Goal: Information Seeking & Learning: Understand process/instructions

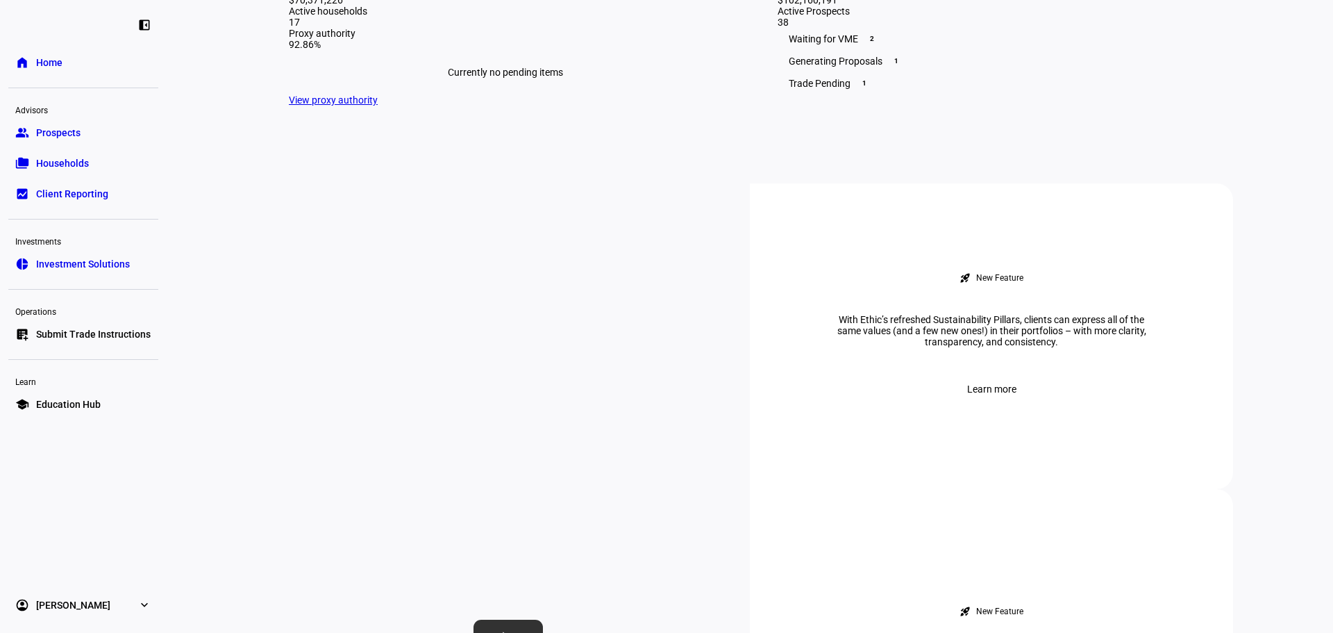
scroll to position [417, 0]
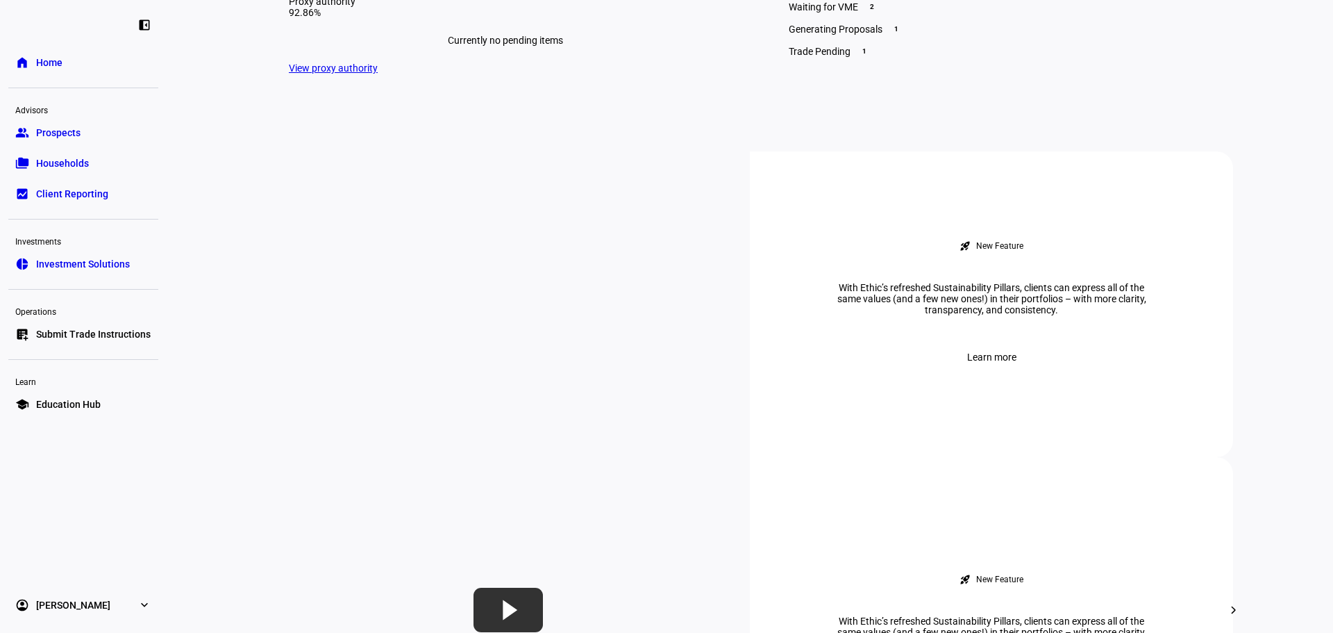
click at [67, 401] on span "Education Hub" at bounding box center [68, 404] width 65 height 14
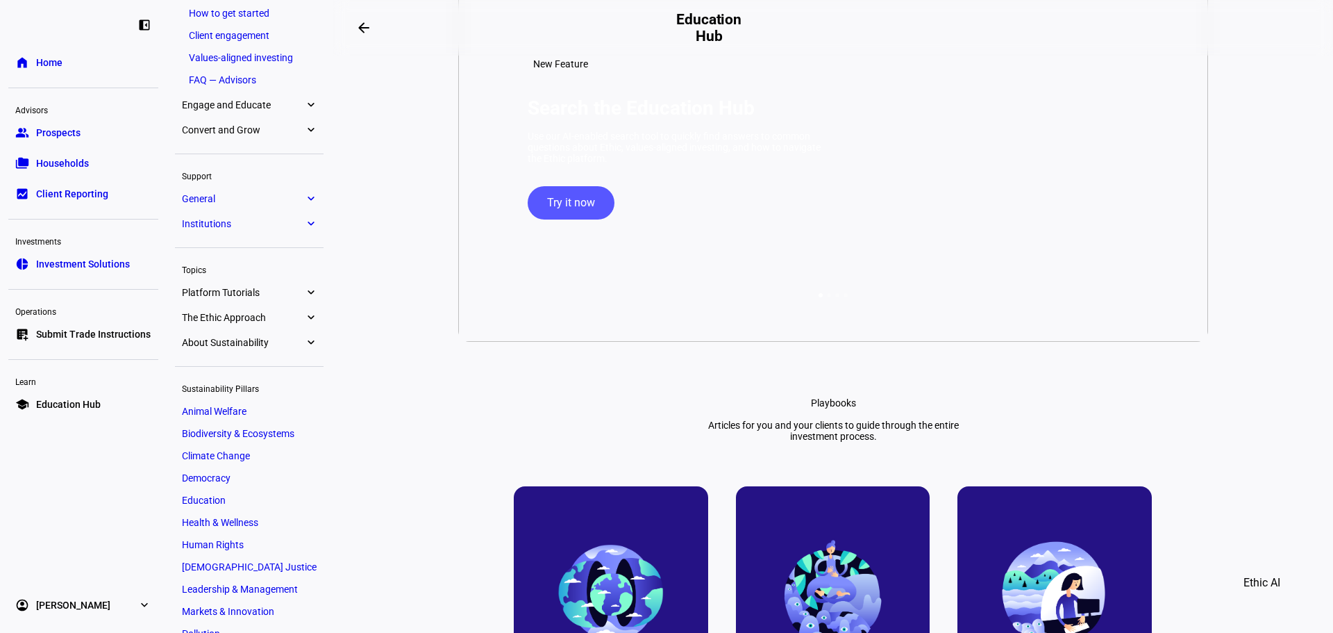
scroll to position [120, 0]
click at [208, 224] on span "Institutions" at bounding box center [243, 226] width 122 height 11
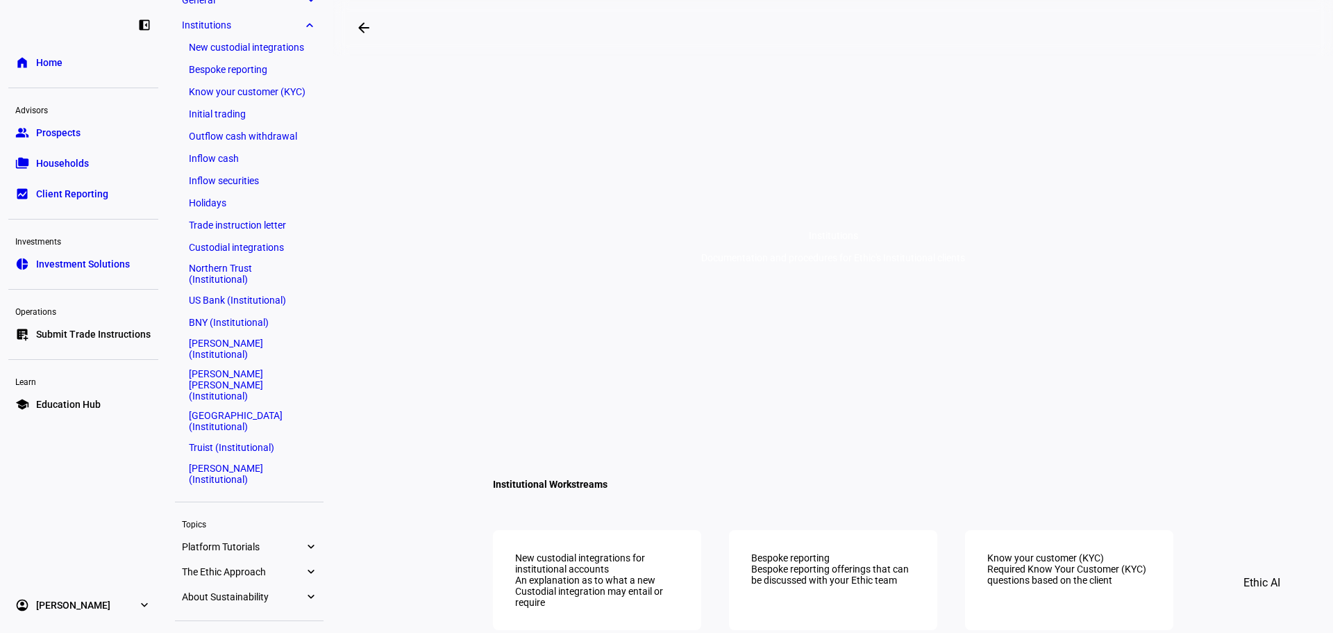
scroll to position [219, 0]
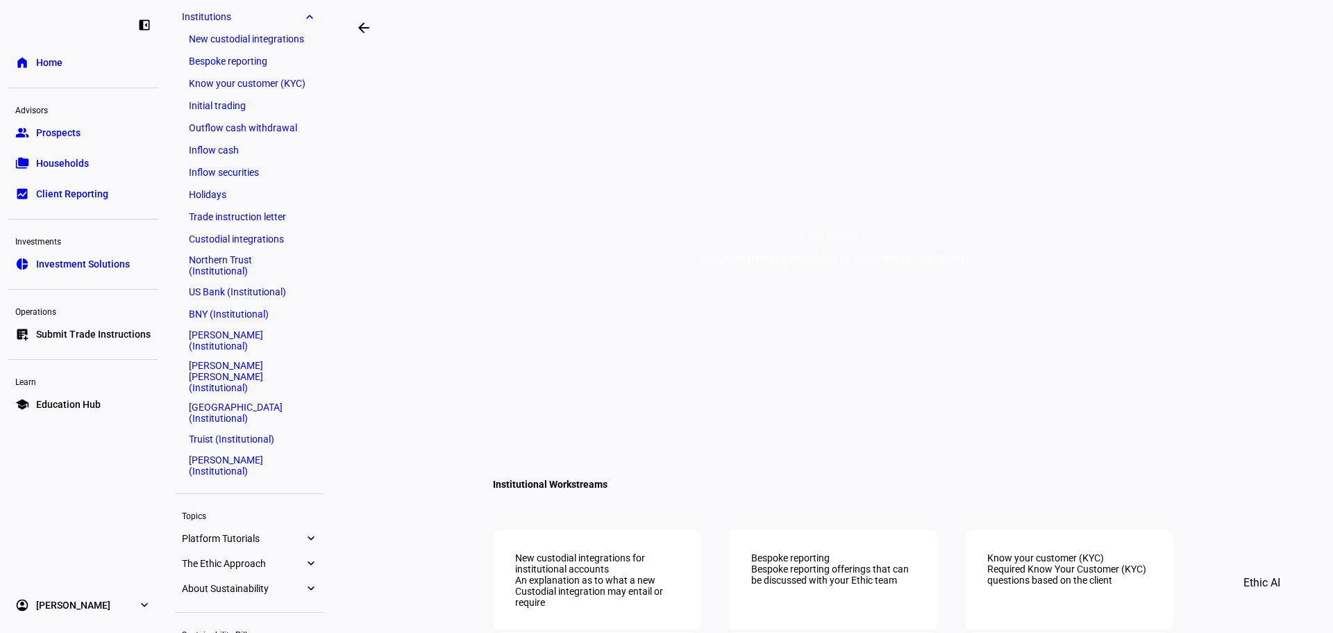
click at [236, 451] on link "[PERSON_NAME] (Institutional)" at bounding box center [249, 465] width 135 height 28
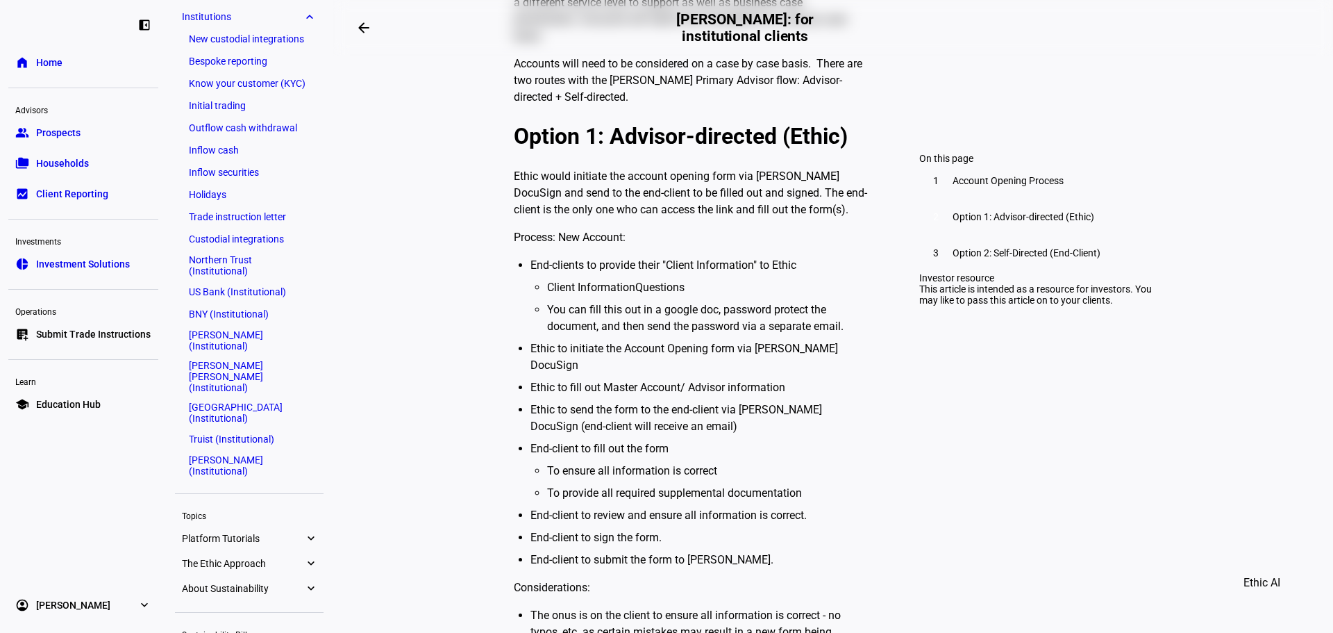
scroll to position [625, 0]
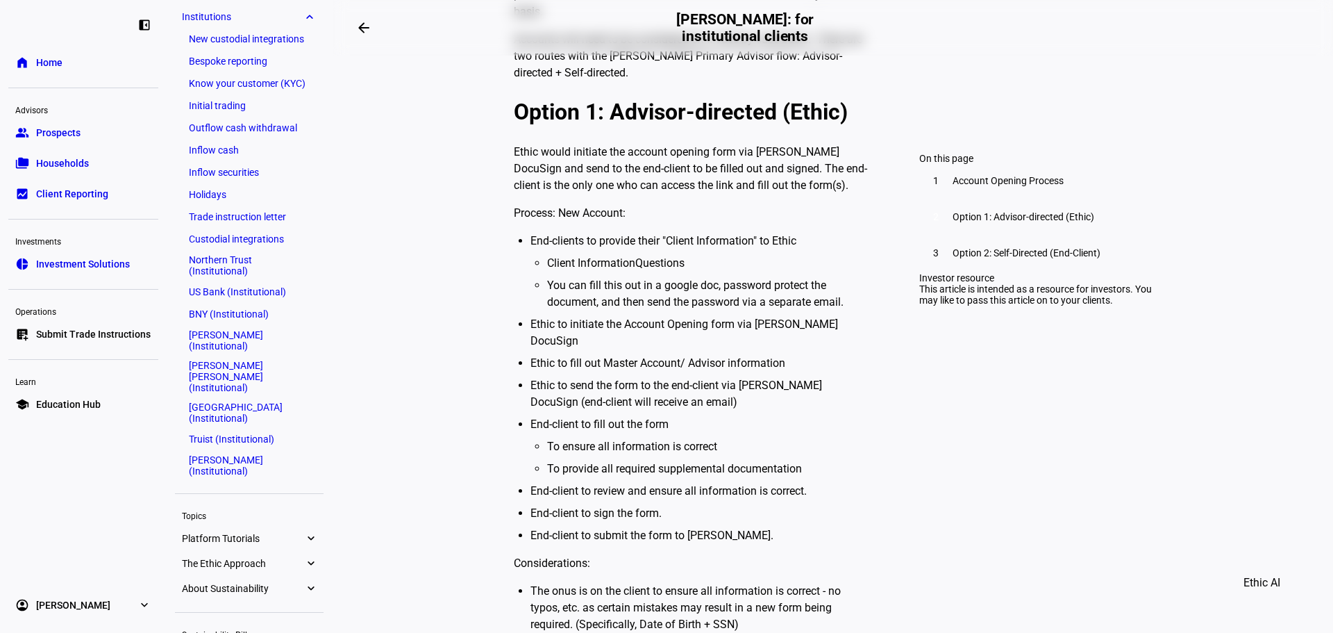
click at [998, 222] on span "Option 1: Advisor-directed (Ethic)" at bounding box center [1024, 216] width 142 height 11
click at [999, 265] on div "3 Option 2: Self-Directed (End-Client)" at bounding box center [1035, 252] width 233 height 33
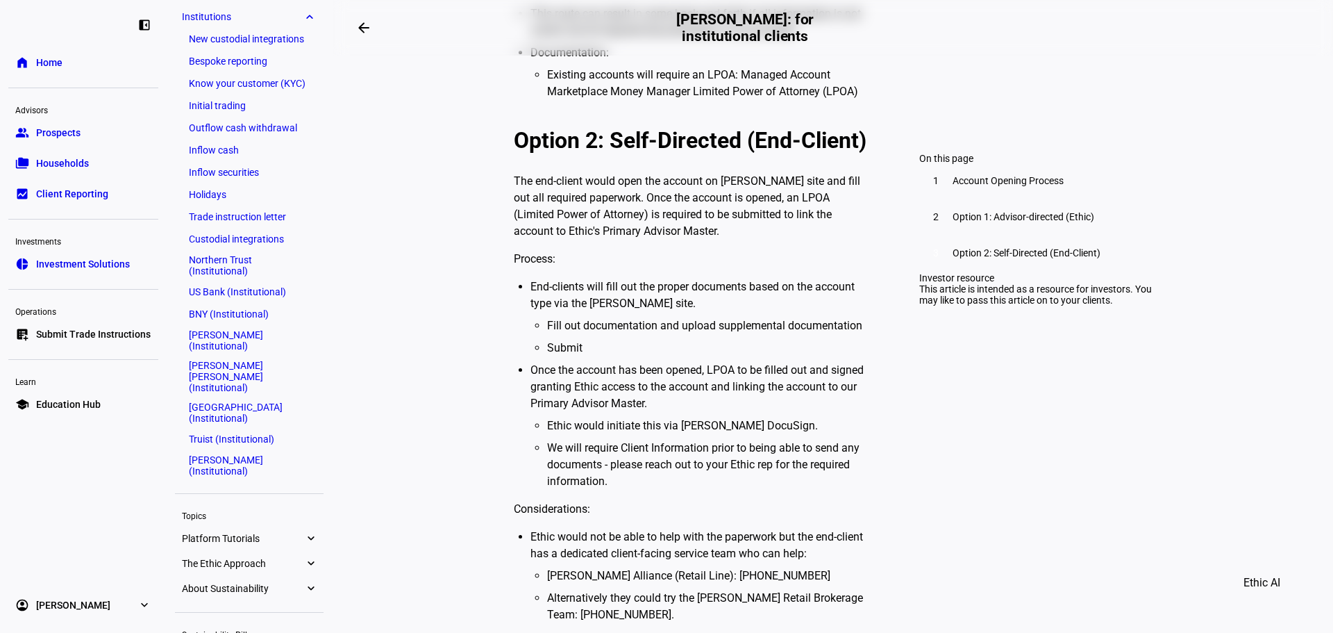
scroll to position [1283, 0]
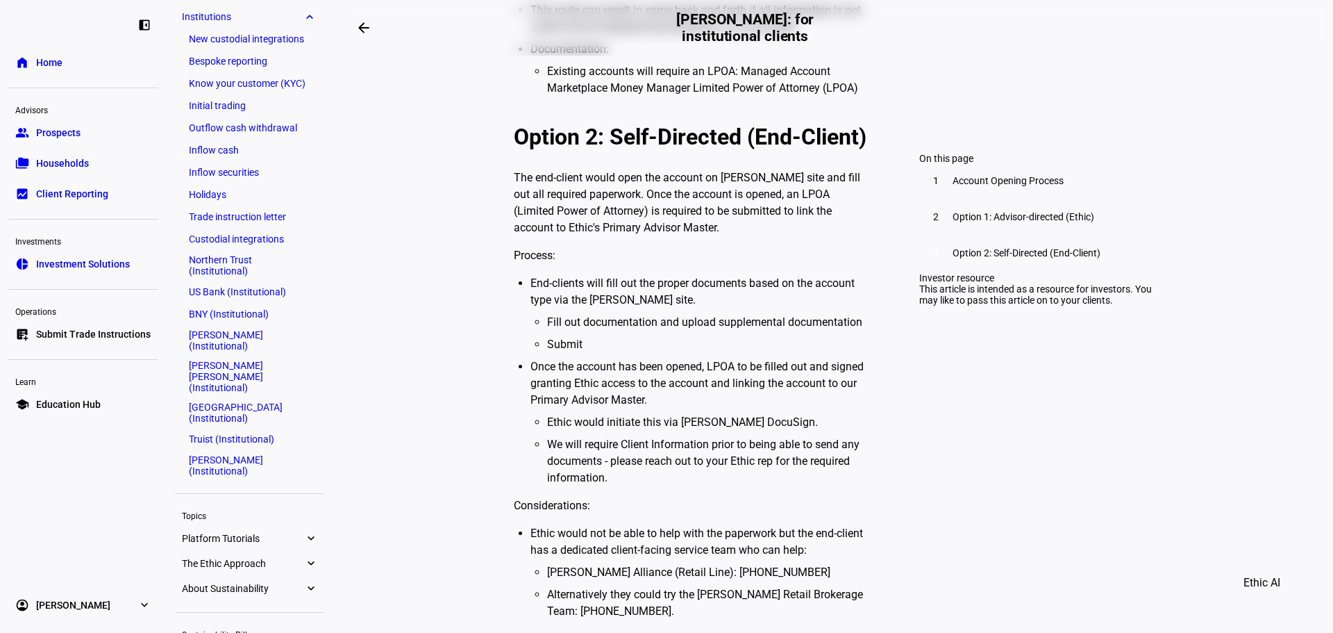
click at [1006, 233] on div "2 Option 1: Advisor-directed (Ethic)" at bounding box center [1035, 216] width 233 height 33
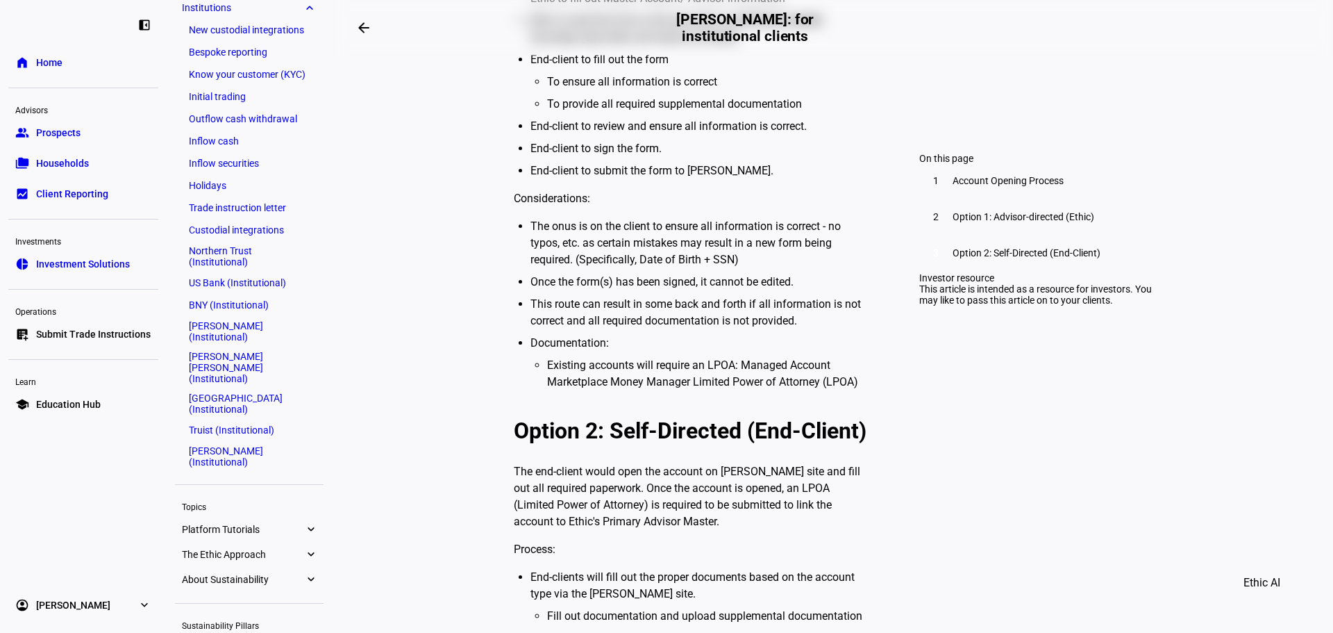
scroll to position [988, 0]
click at [968, 186] on span "‍Account Opening Process" at bounding box center [1008, 180] width 111 height 11
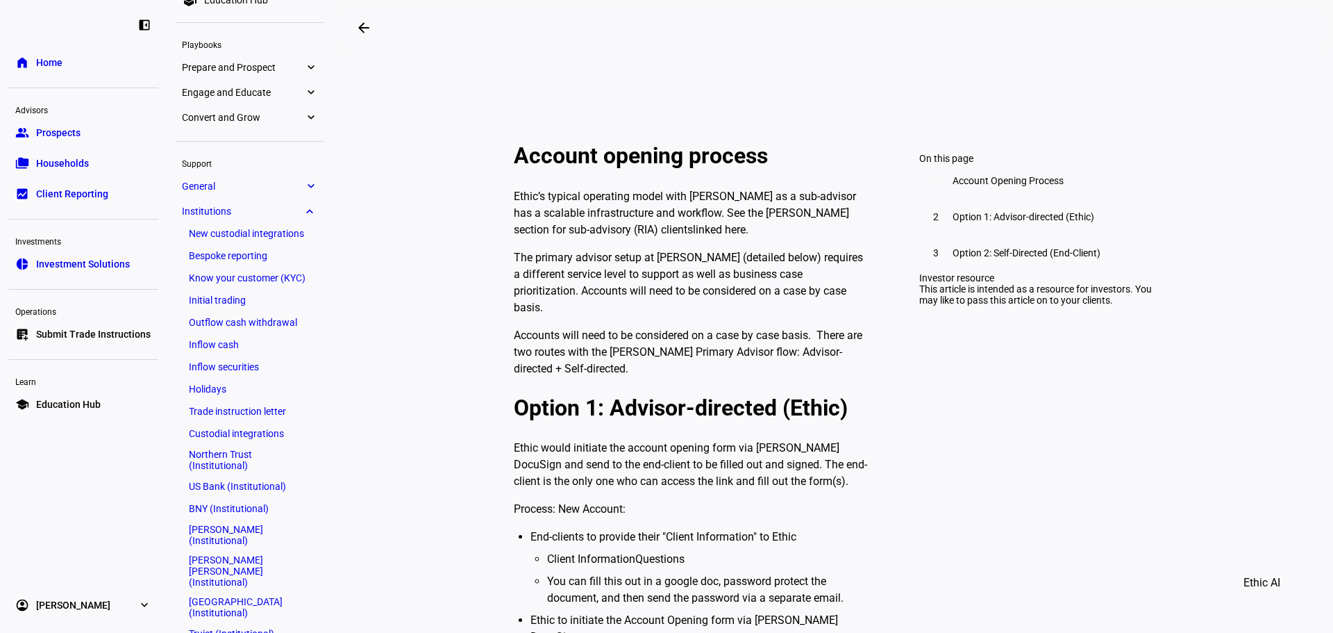
scroll to position [0, 0]
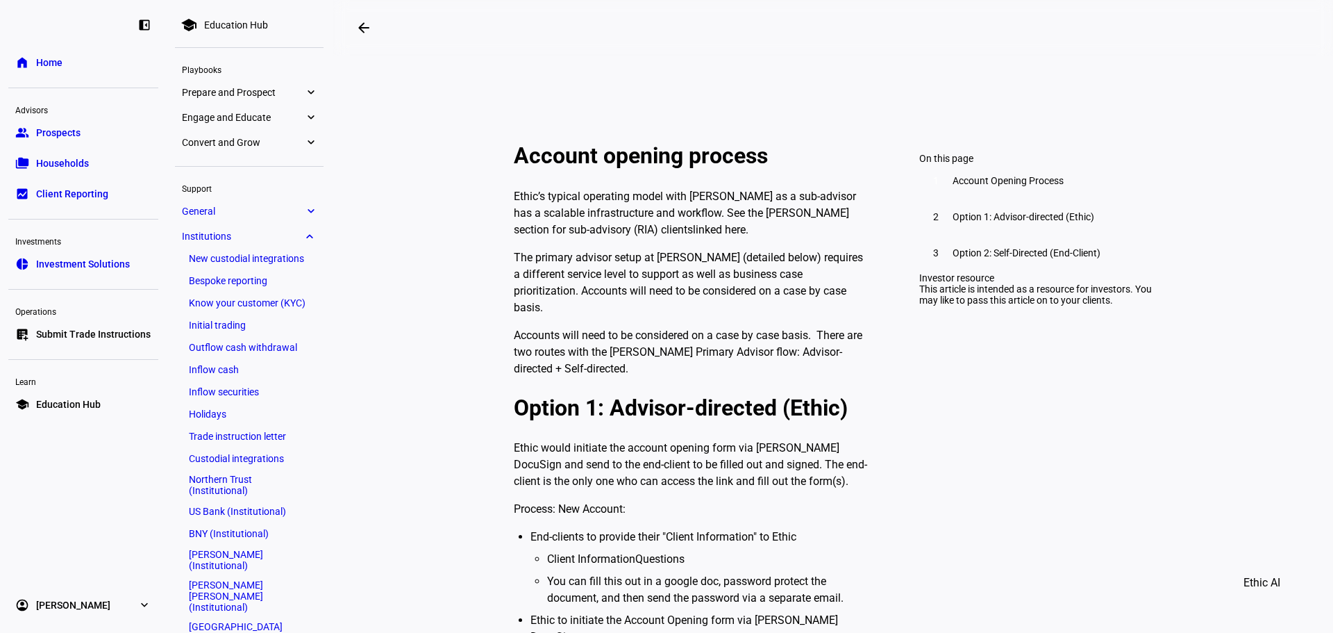
click at [226, 240] on span "Institutions" at bounding box center [243, 236] width 122 height 11
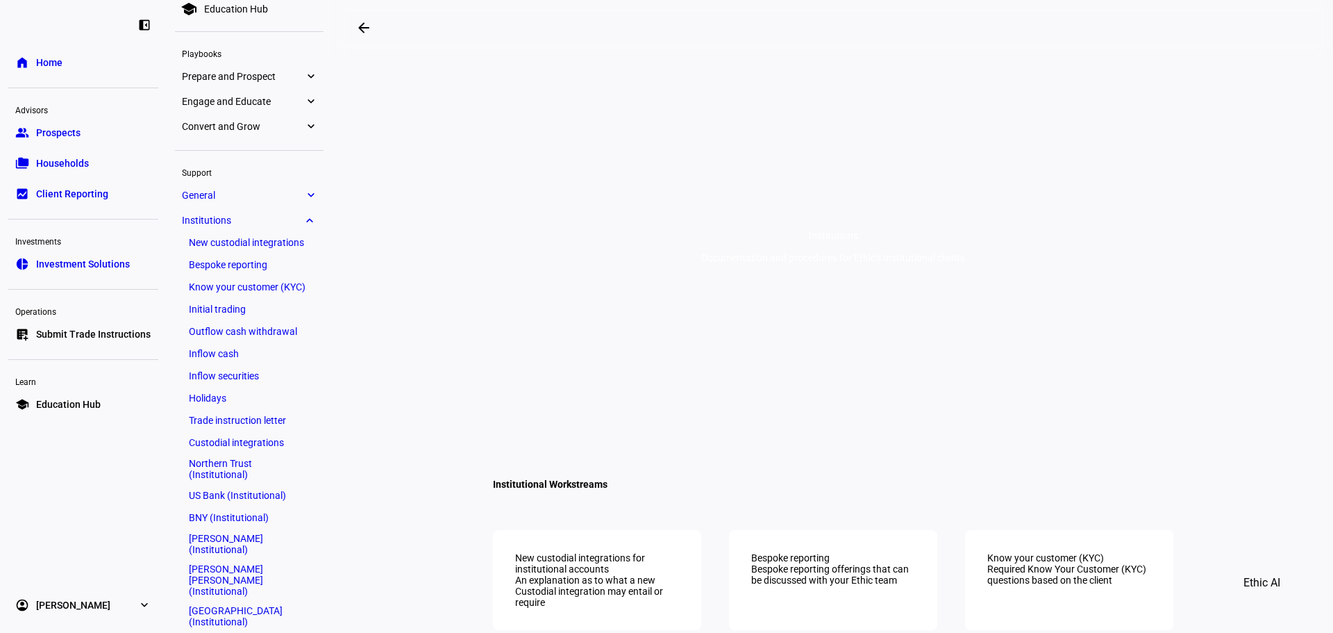
scroll to position [11, 0]
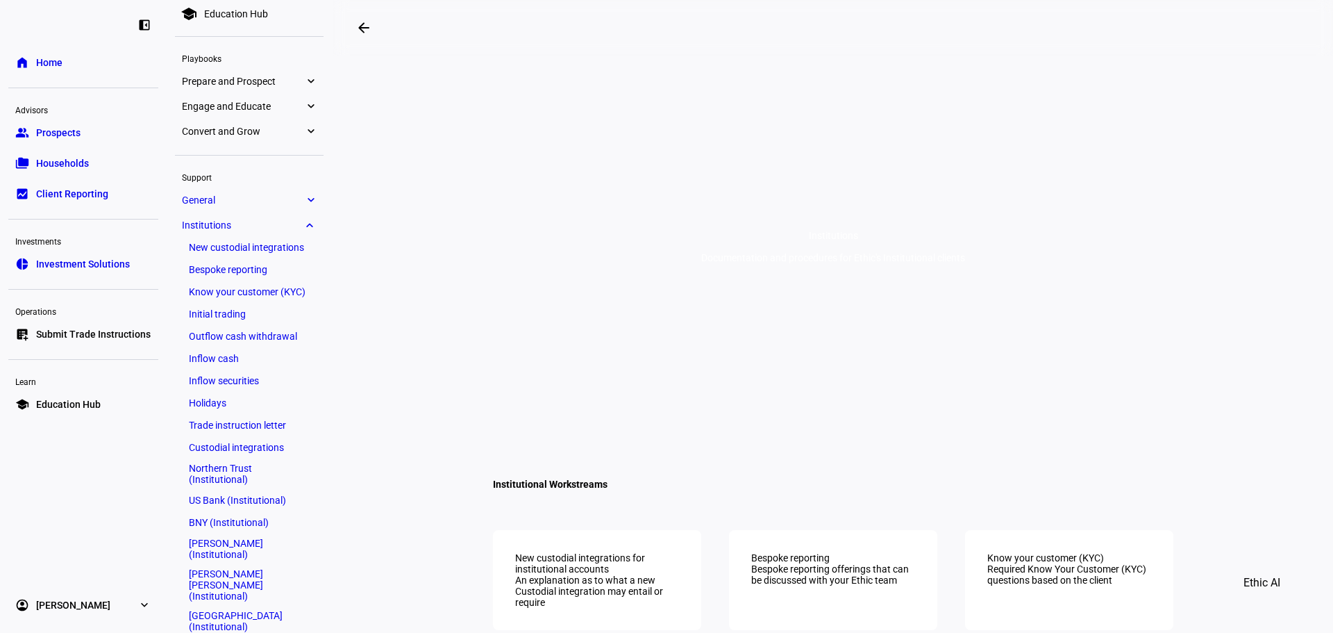
click at [306, 221] on eth-mat-symbol "expand_more" at bounding box center [310, 225] width 12 height 14
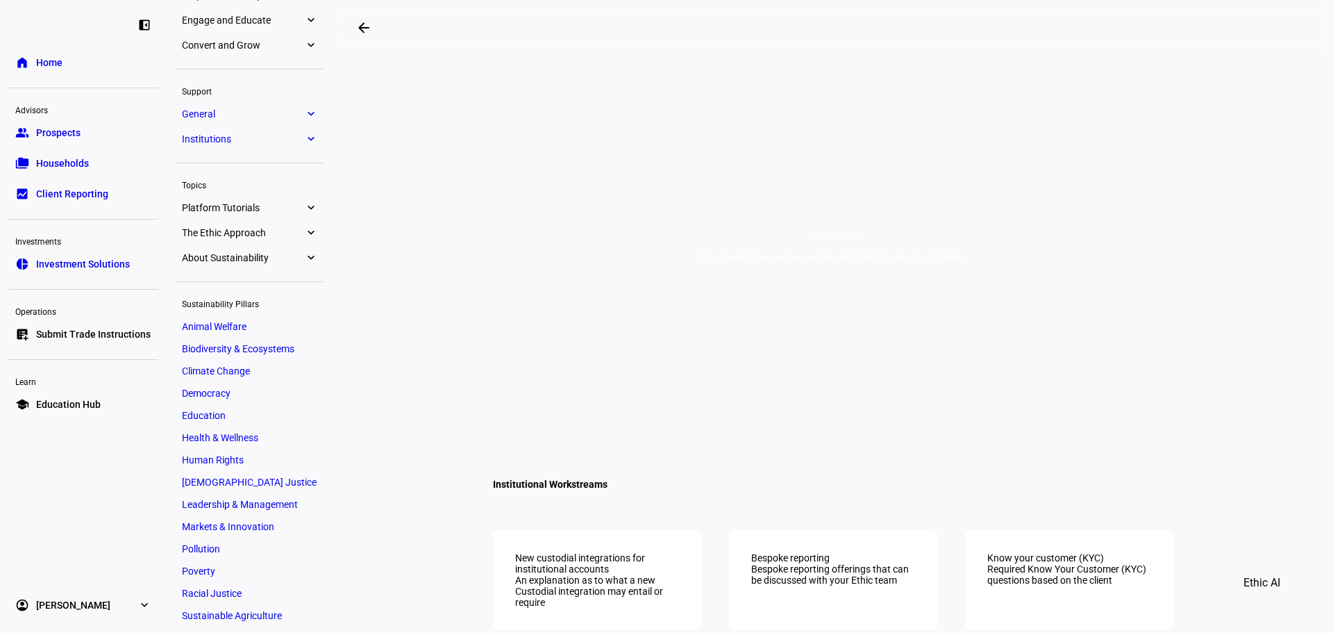
scroll to position [0, 0]
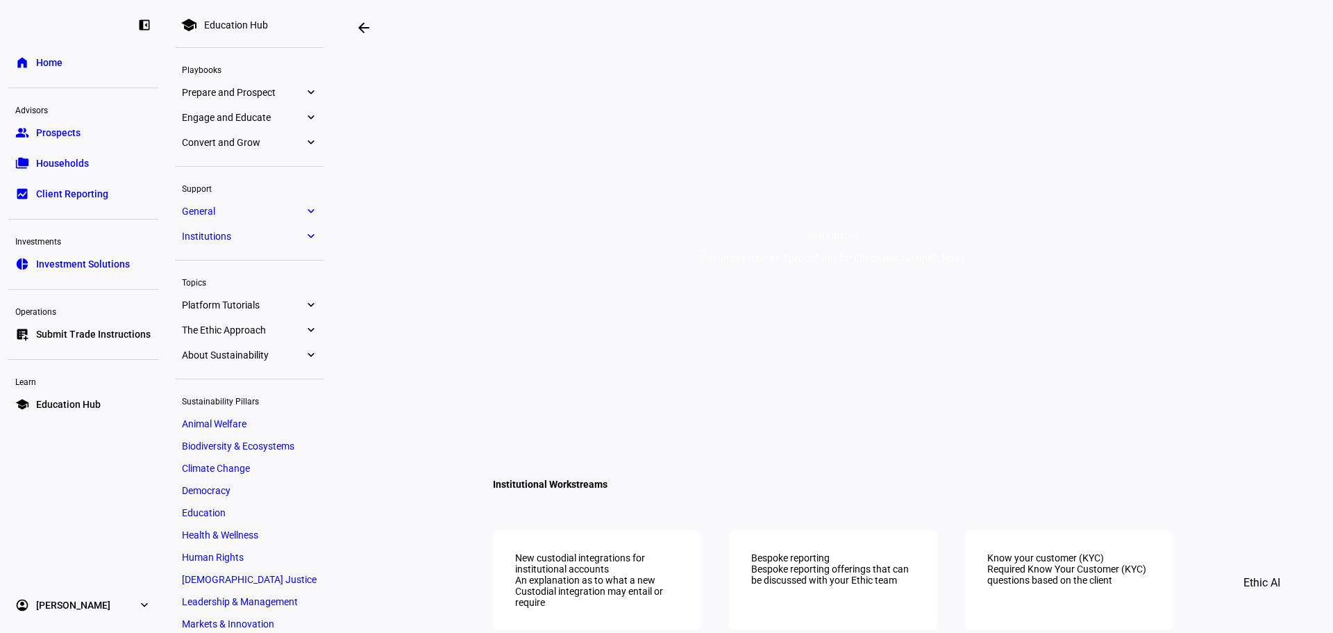
click at [226, 302] on span "Platform Tutorials" at bounding box center [243, 304] width 122 height 11
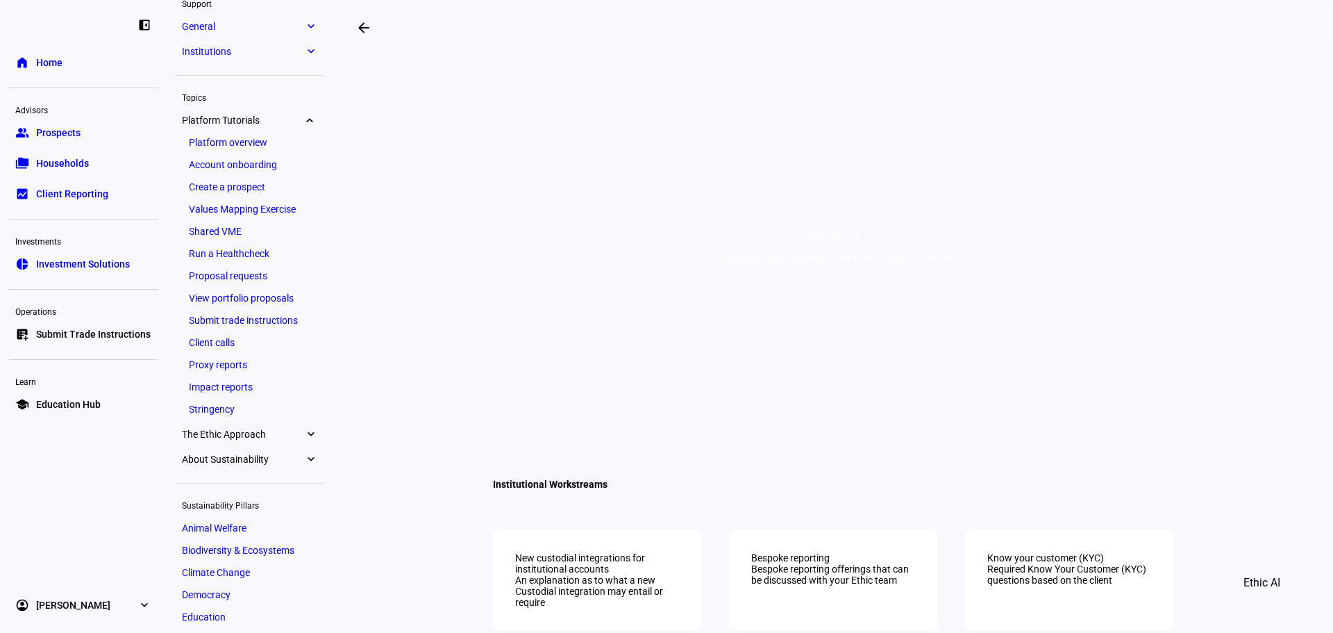
scroll to position [10, 0]
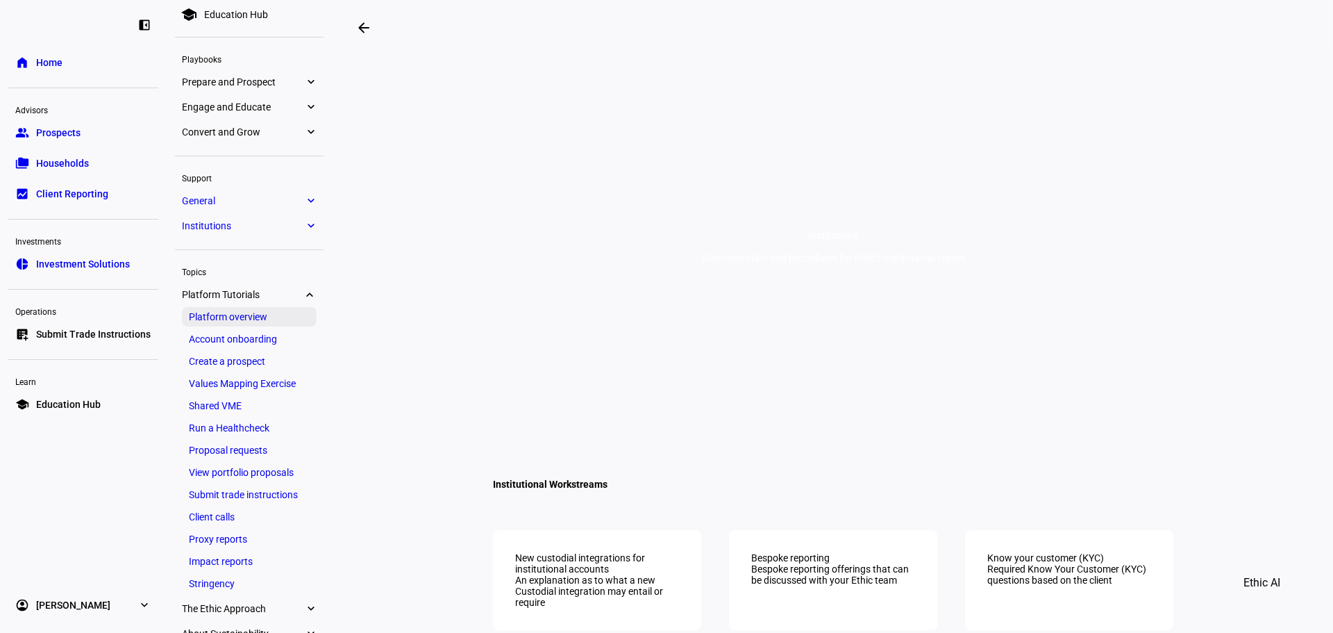
click at [233, 319] on link "Platform overview" at bounding box center [249, 316] width 135 height 19
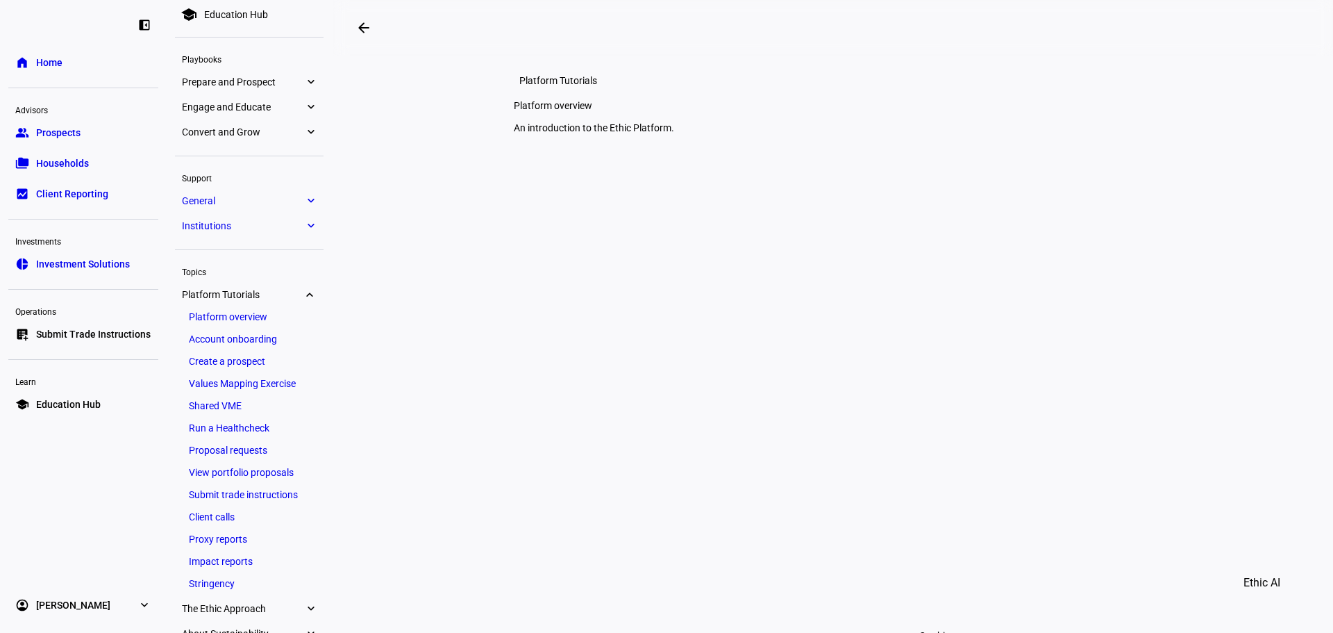
click at [241, 344] on link "Account onboarding" at bounding box center [249, 338] width 135 height 19
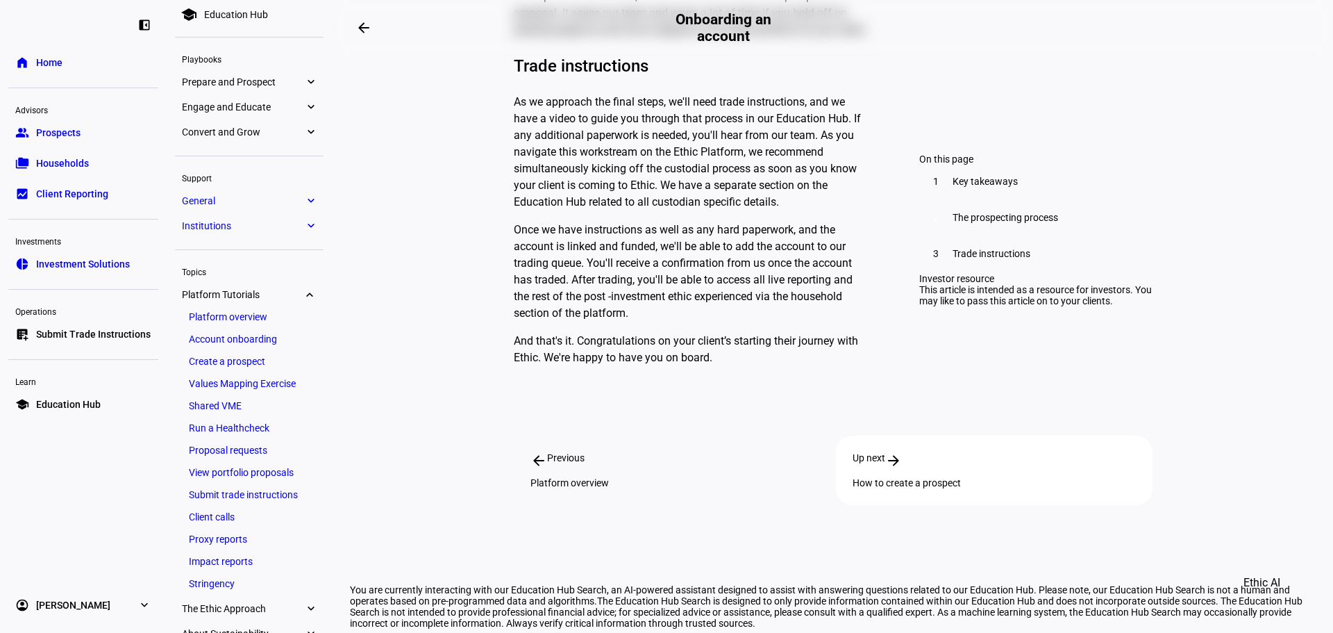
scroll to position [1709, 0]
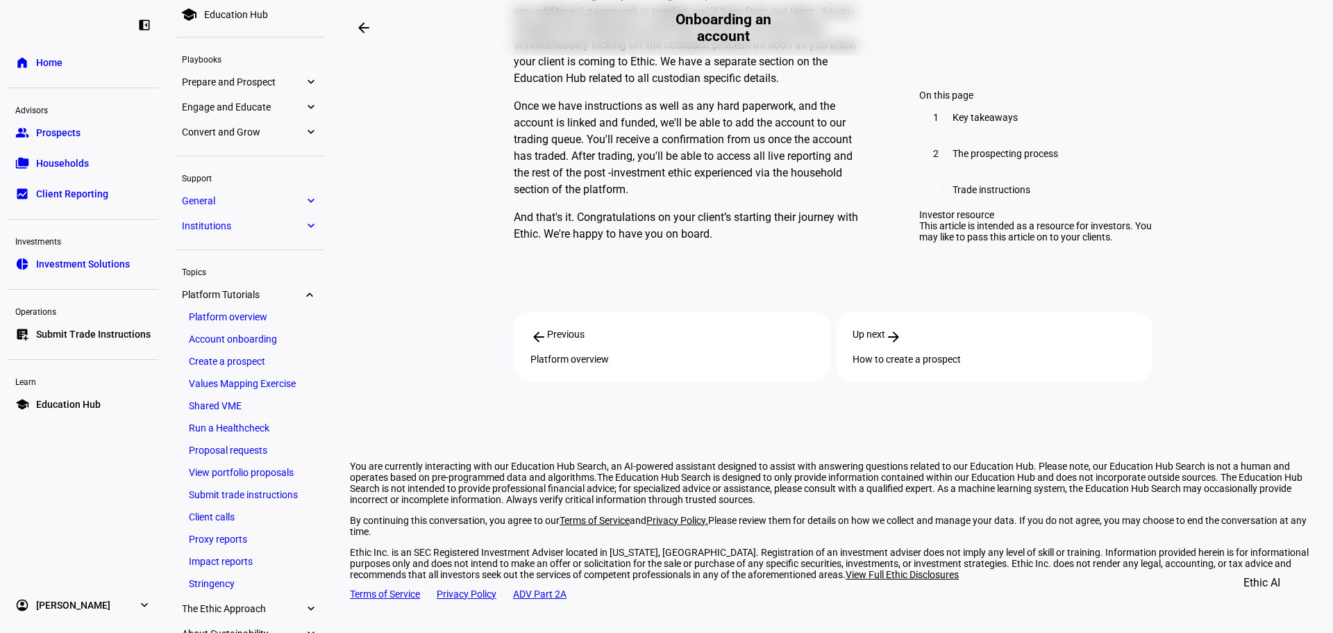
click at [278, 312] on link "Platform overview" at bounding box center [249, 316] width 135 height 19
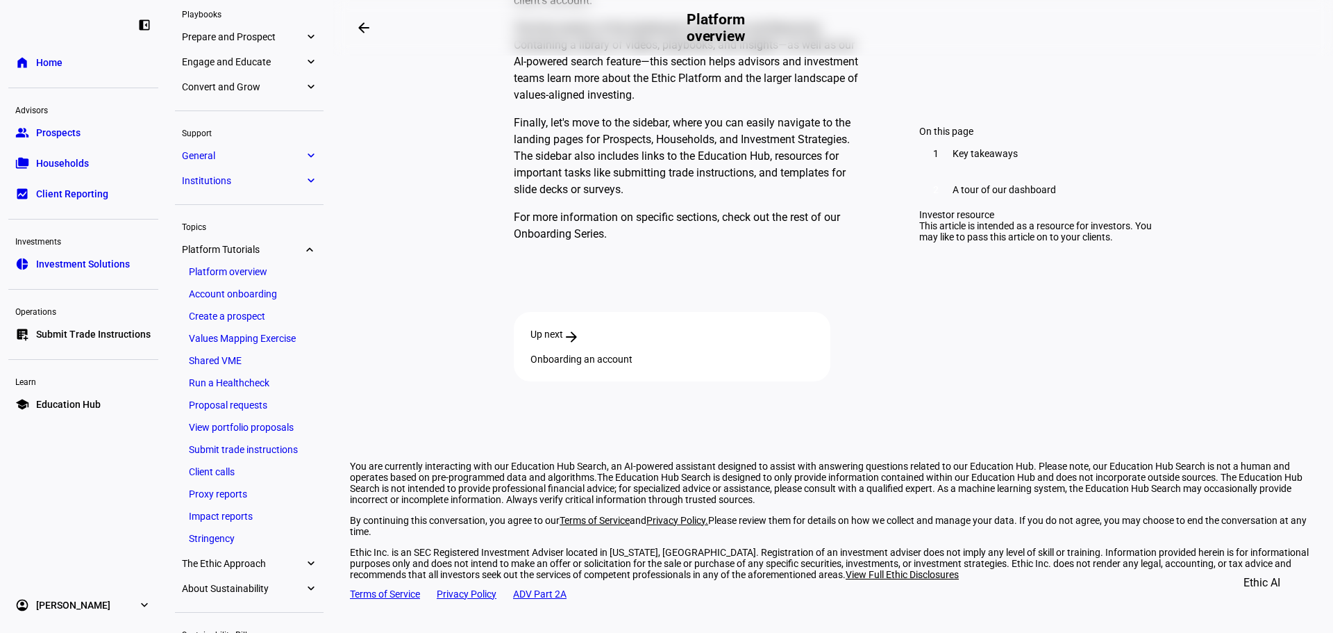
scroll to position [80, 0]
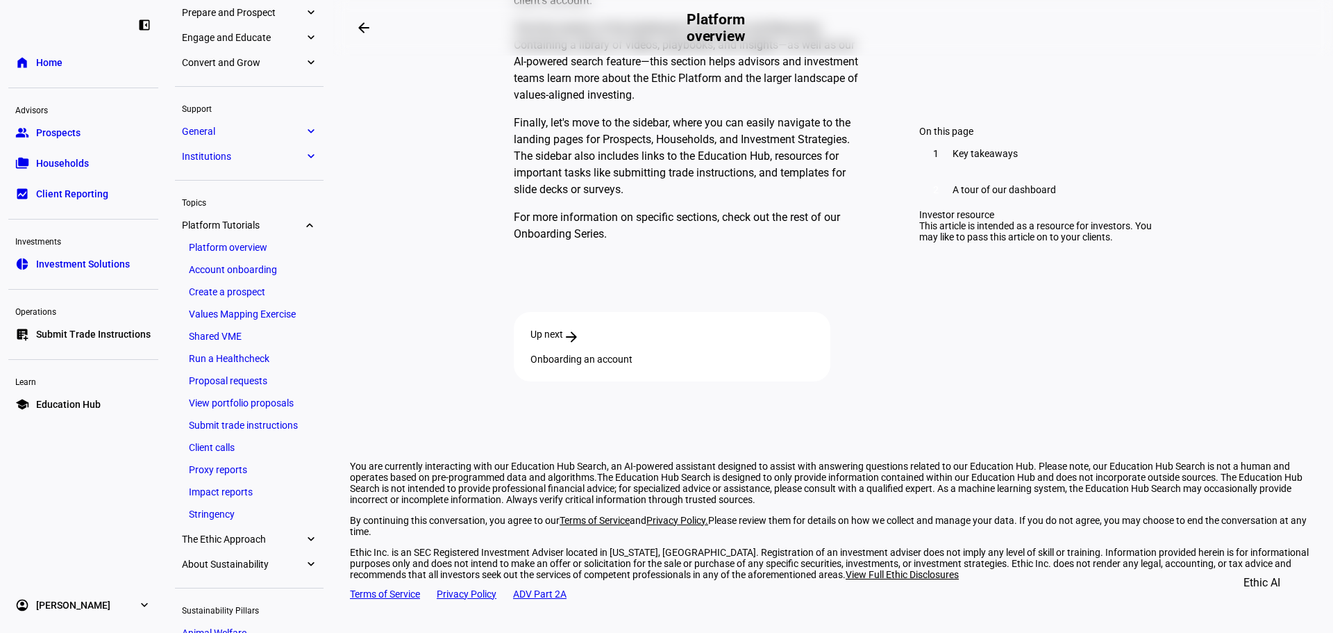
click at [58, 60] on span "Home" at bounding box center [49, 63] width 26 height 14
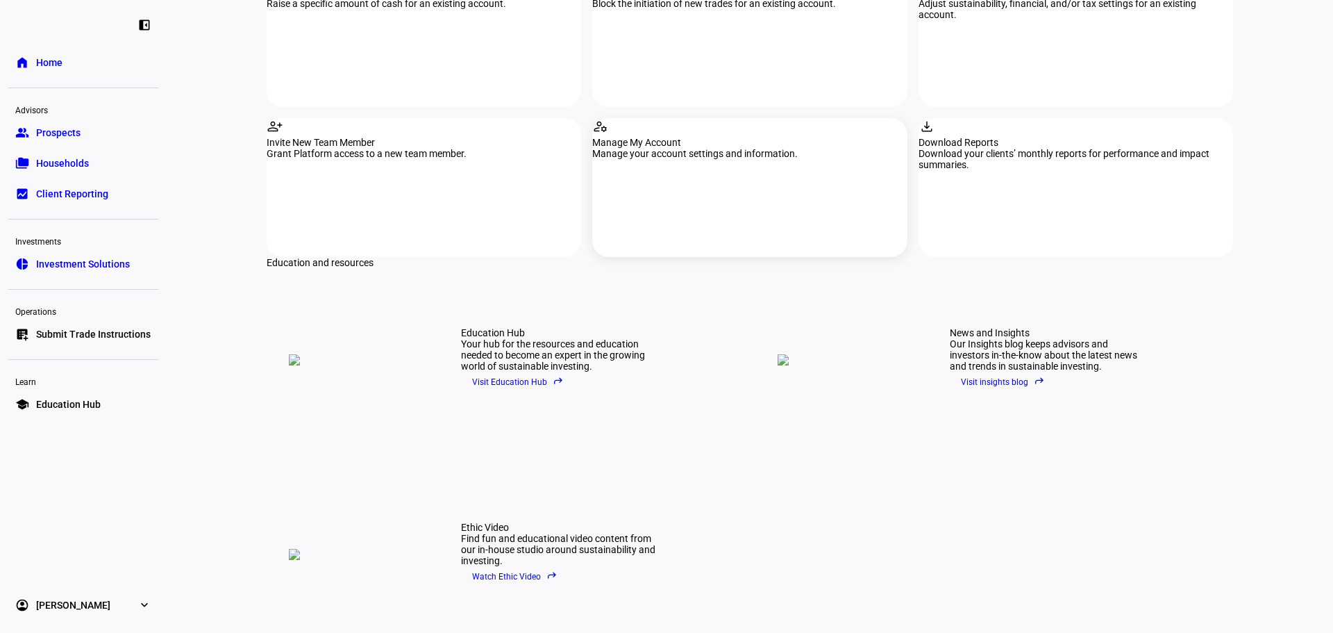
scroll to position [1750, 0]
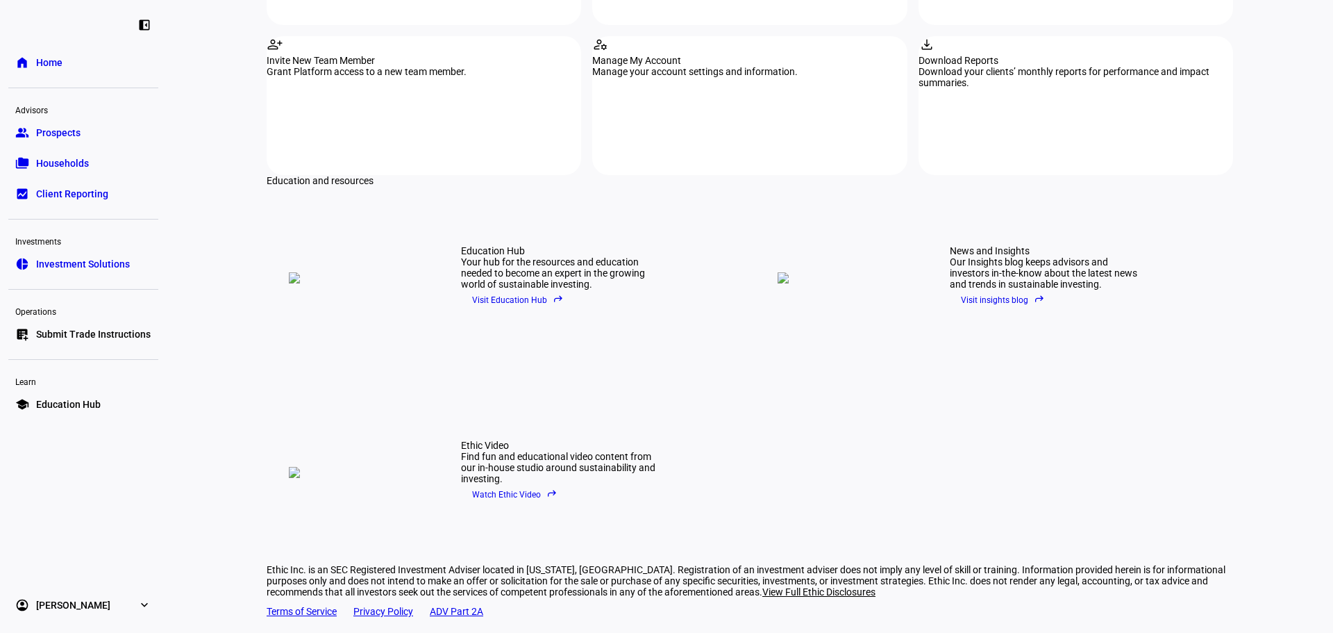
click at [490, 290] on span "Visit Education Hub reply" at bounding box center [518, 300] width 92 height 21
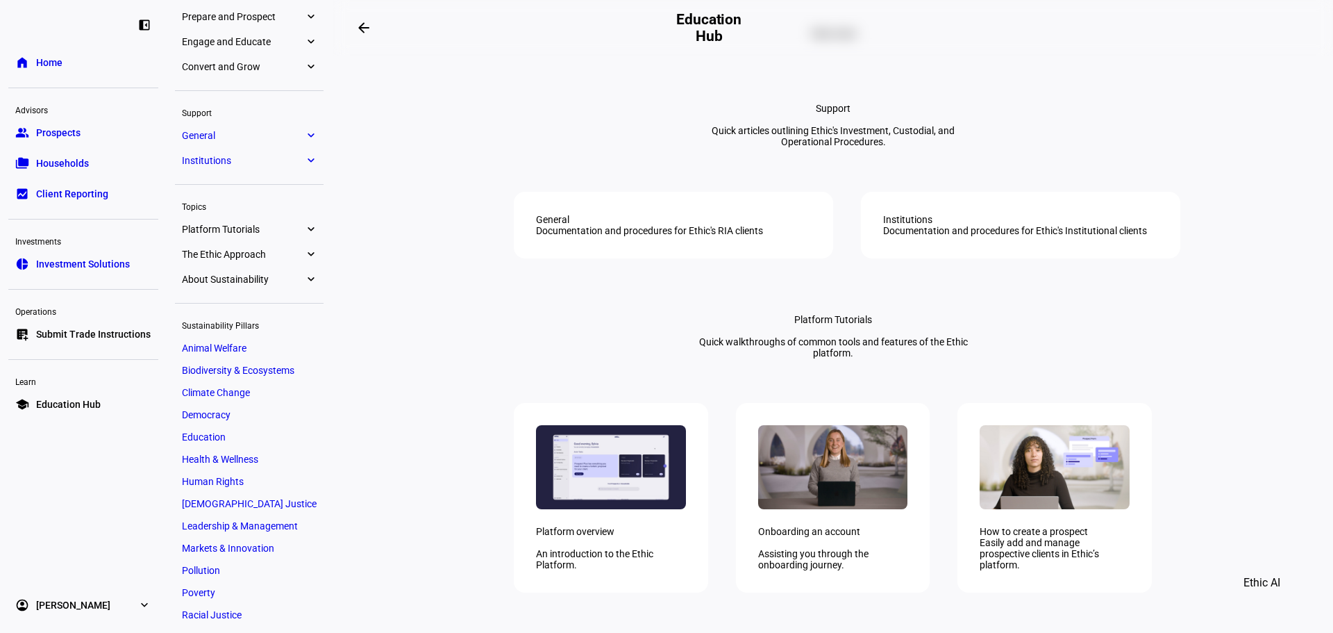
scroll to position [1458, 0]
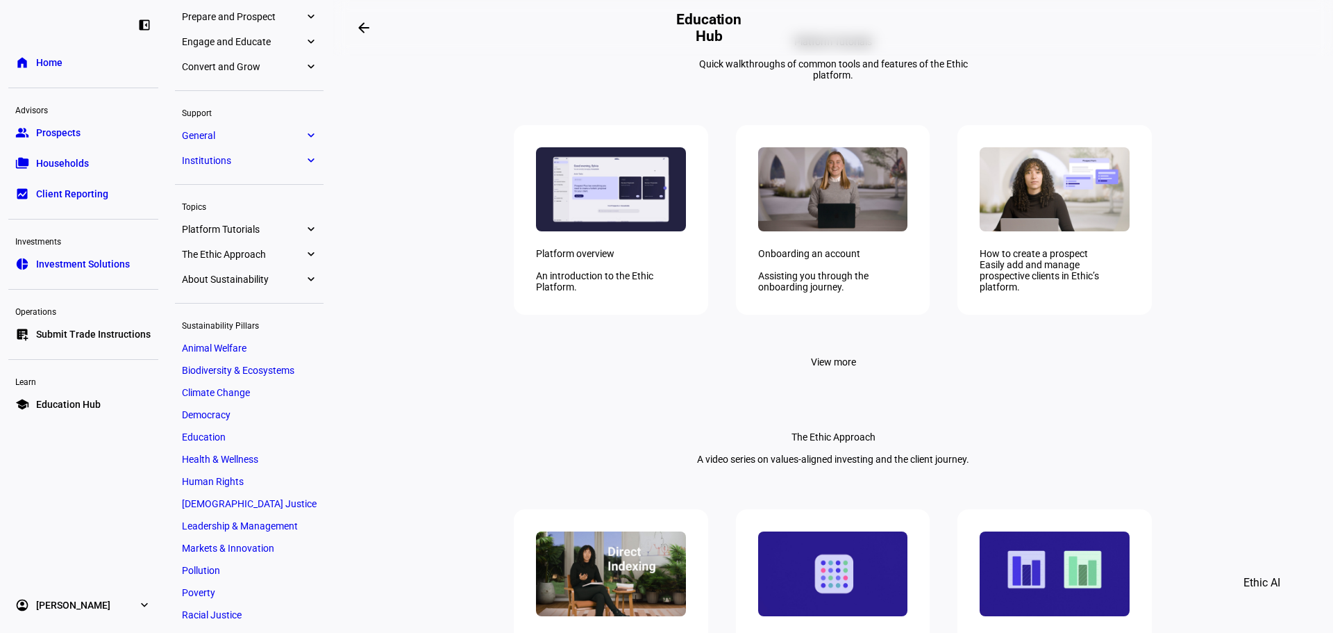
click at [219, 124] on div "school Education Hub Playbooks Prepare and Prospect expand_more Welcome to Ethi…" at bounding box center [249, 313] width 149 height 761
click at [220, 131] on span "General" at bounding box center [243, 135] width 122 height 11
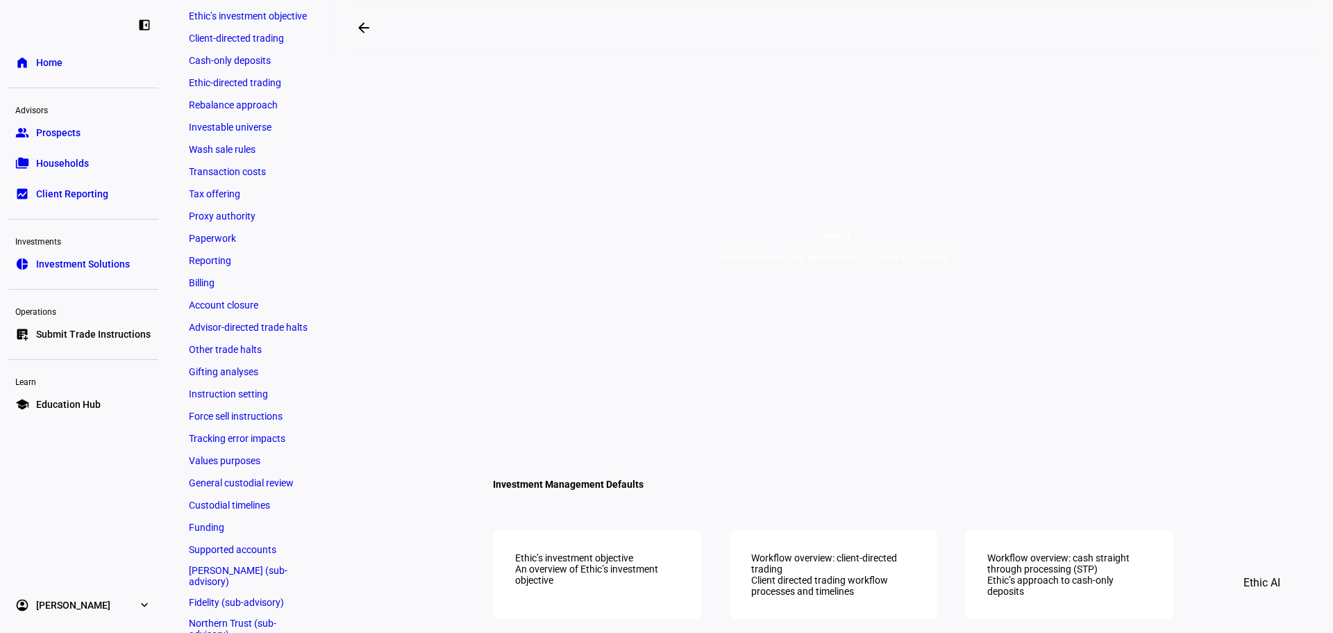
scroll to position [403, 0]
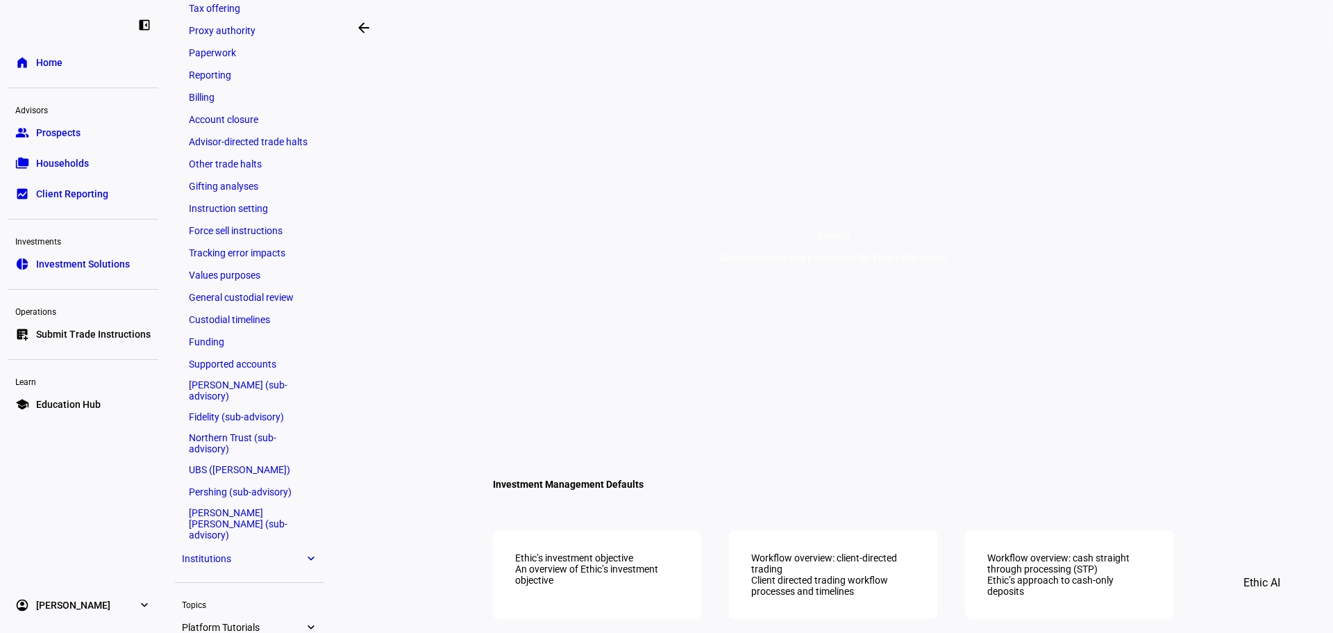
click at [246, 385] on link "[PERSON_NAME] (sub-advisory)" at bounding box center [249, 390] width 135 height 28
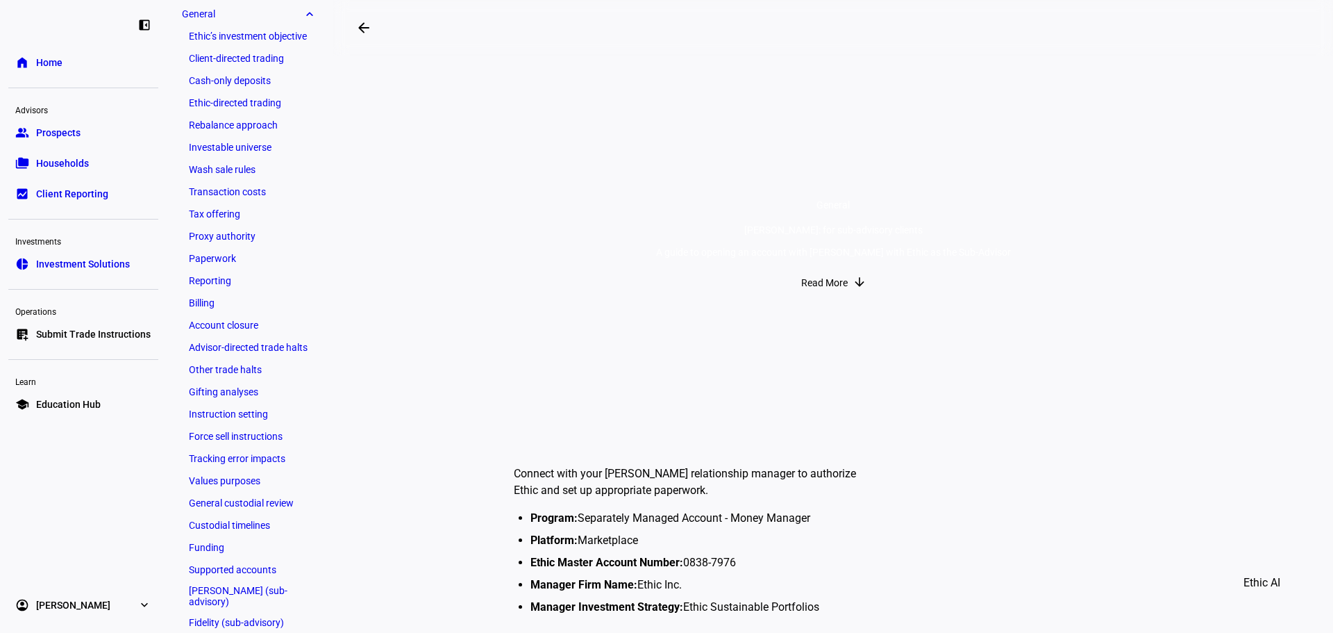
scroll to position [347, 0]
